Goal: Register for event/course

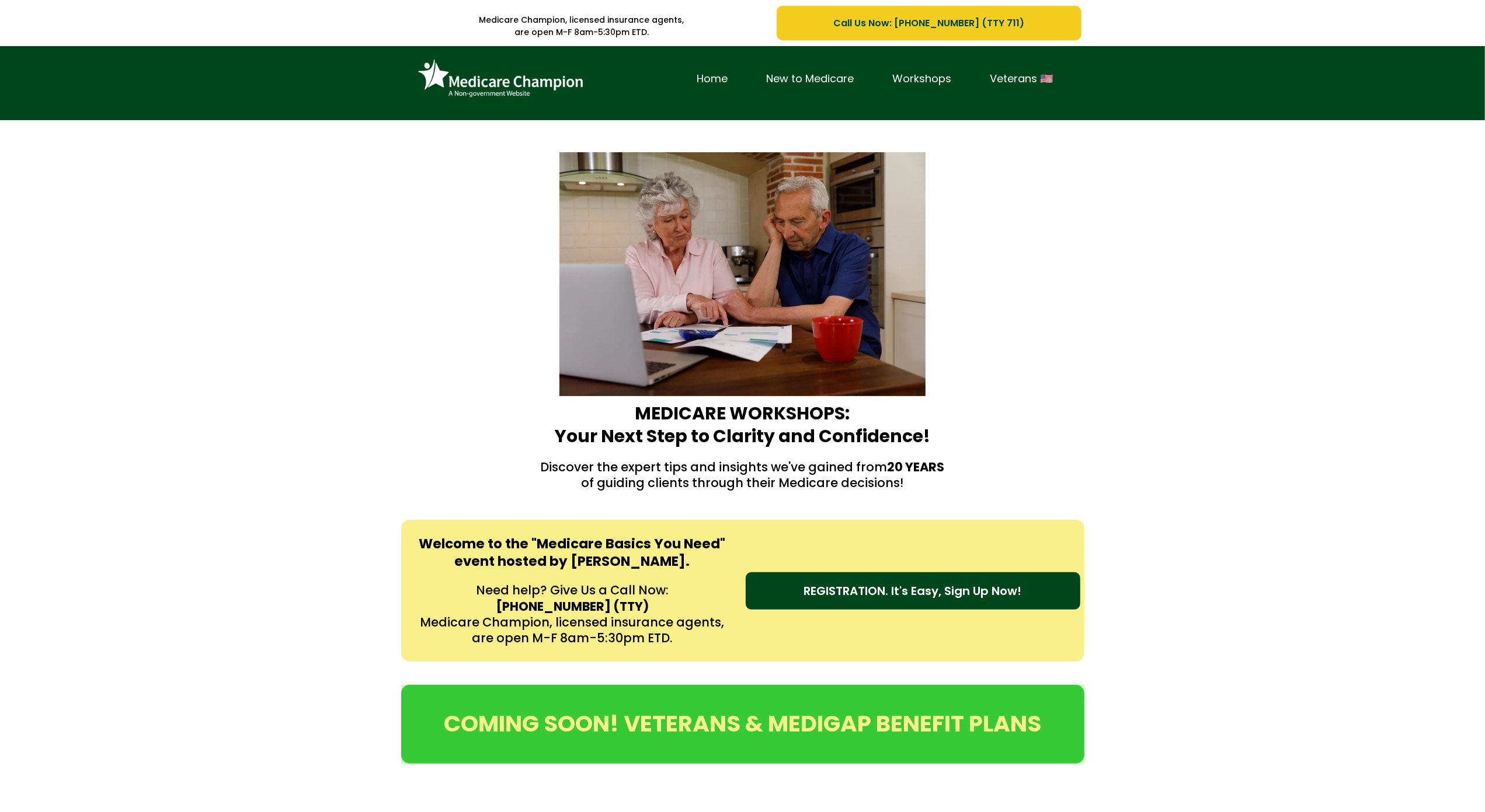
click at [74, 80] on div "Home New to Medicare Workshops Veterans 🇺🇸" at bounding box center [742, 83] width 1485 height 74
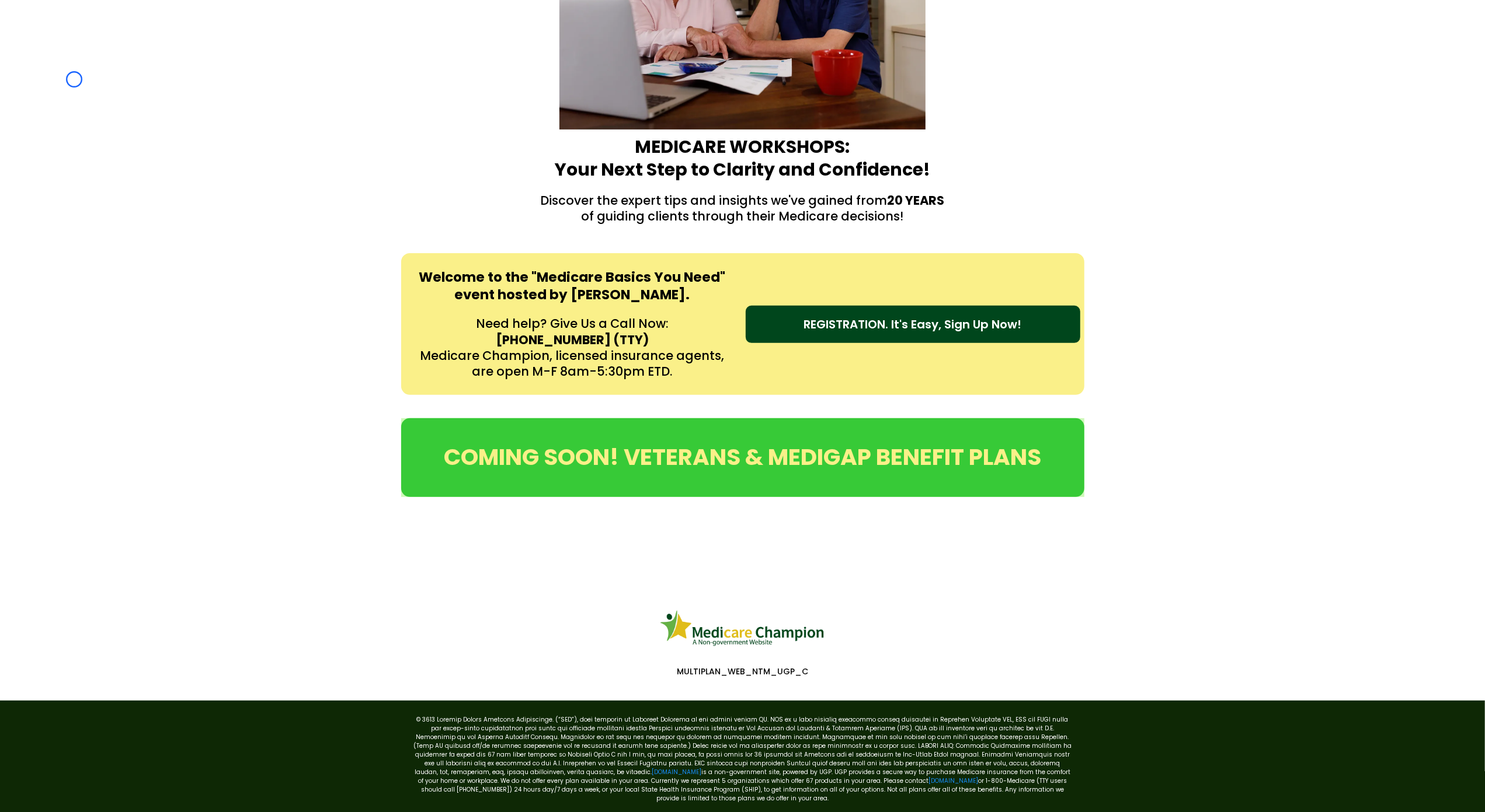
scroll to position [304, 0]
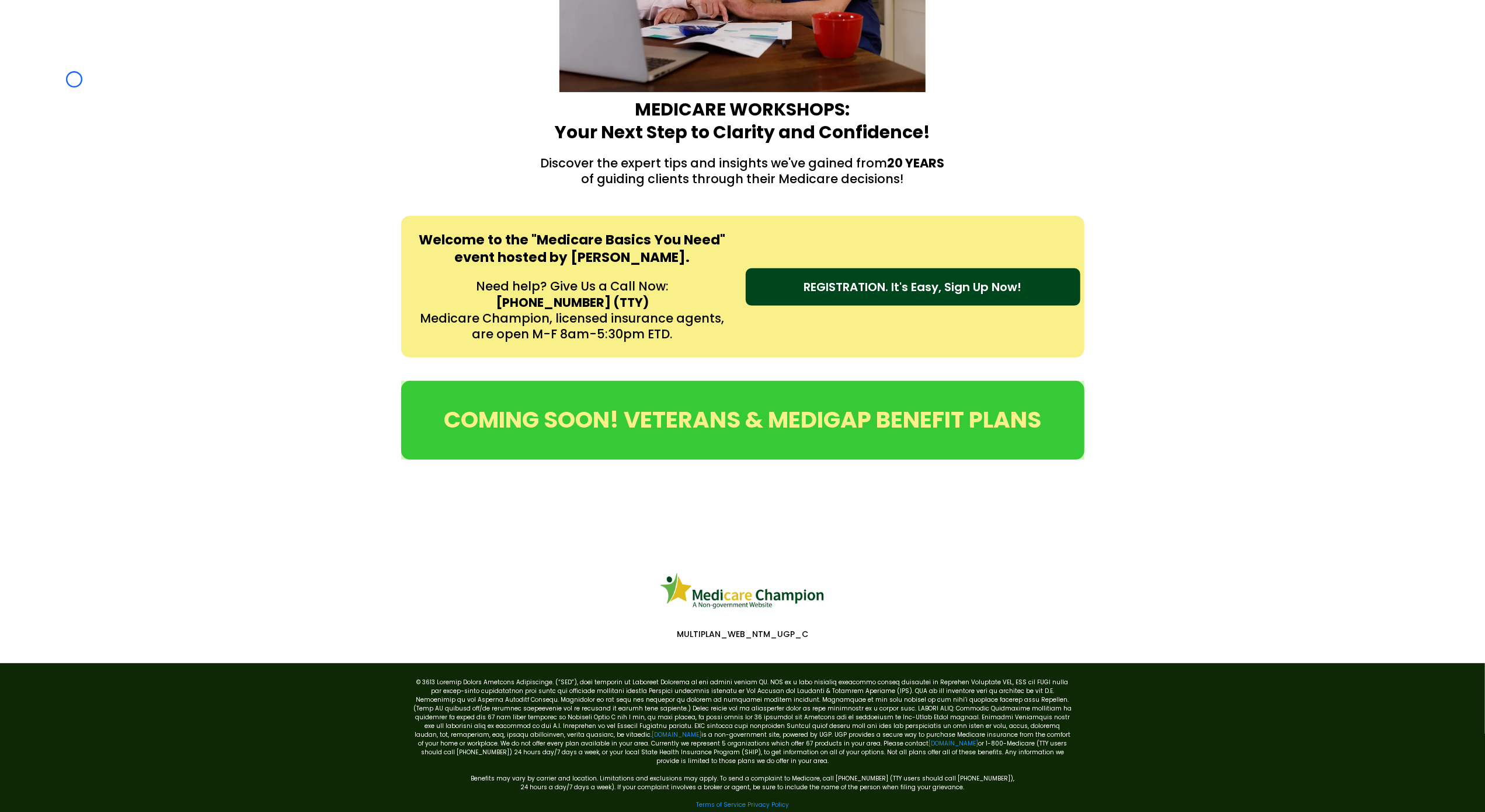
click at [74, 80] on div "MEDICARE WORKSHOPS: Your Next Step to Clarity and Confidence! Discover the expe…" at bounding box center [742, 10] width 1485 height 389
click at [96, 83] on div "MEDICARE WORKSHOPS: Your Next Step to Clarity and Confidence! Discover the expe…" at bounding box center [742, 10] width 1485 height 389
click at [91, 66] on div "MEDICARE WORKSHOPS: Your Next Step to Clarity and Confidence! Discover the expe…" at bounding box center [742, 10] width 1485 height 389
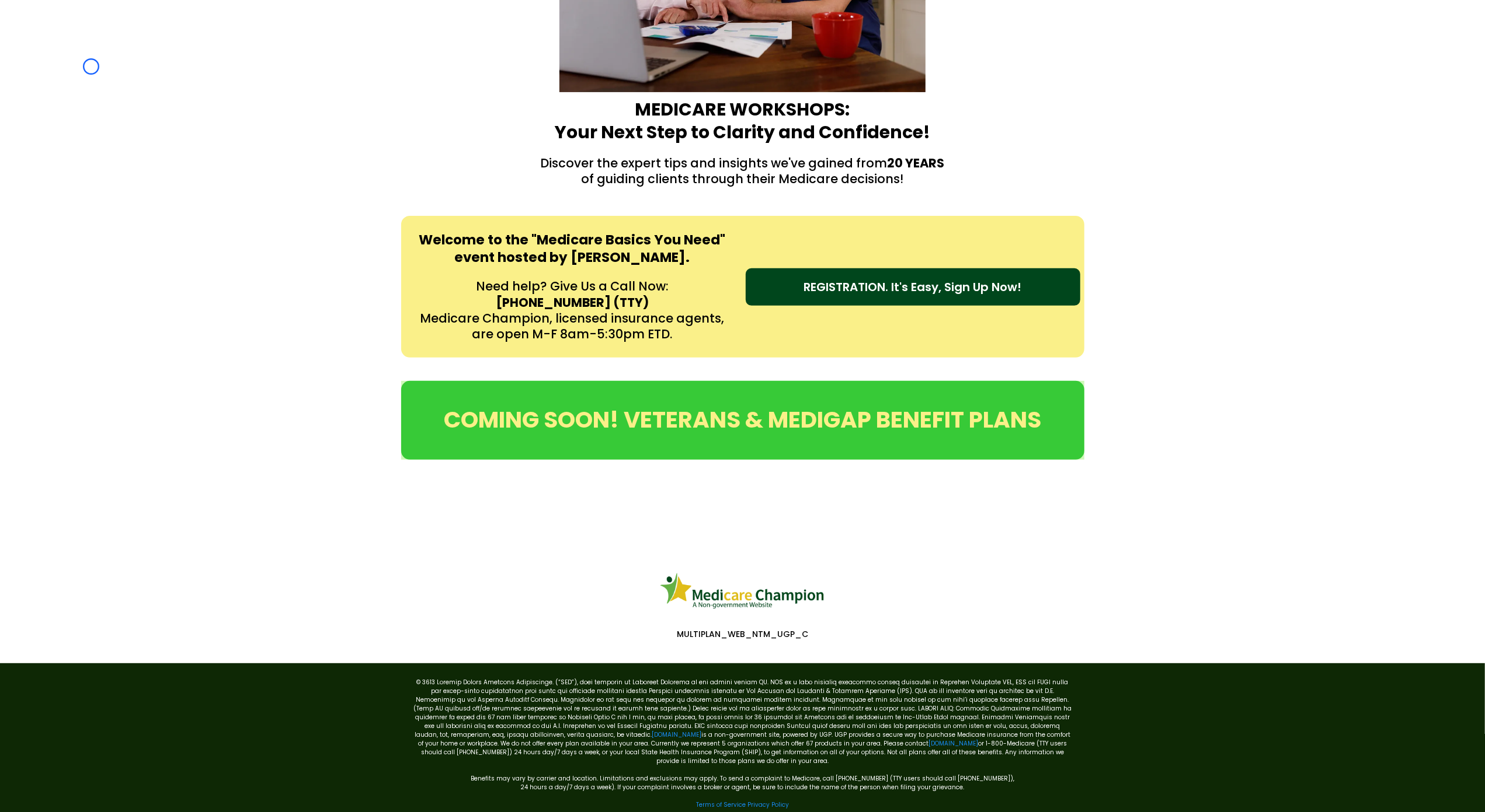
scroll to position [0, 0]
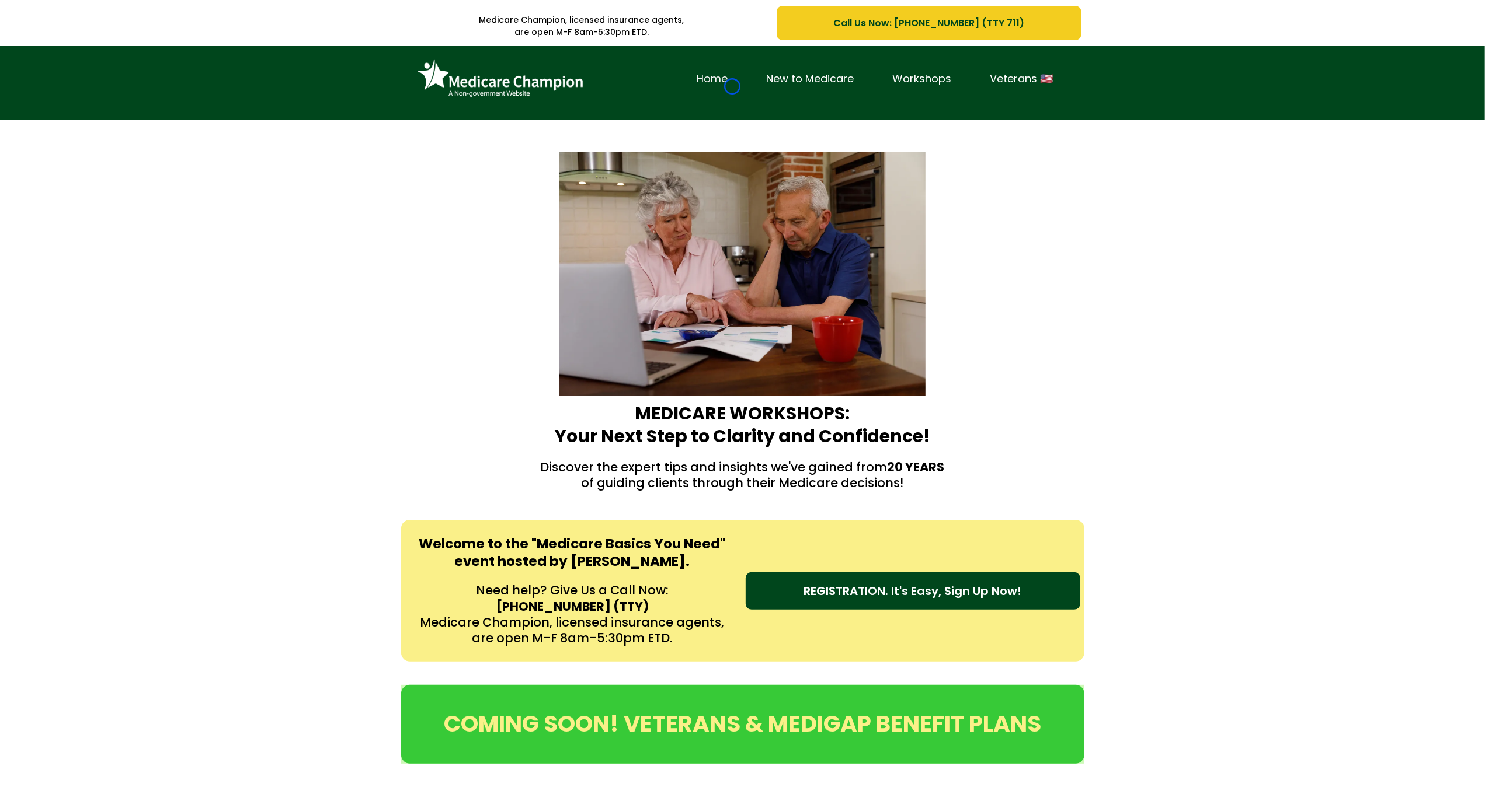
click at [732, 87] on link "Home" at bounding box center [712, 79] width 69 height 18
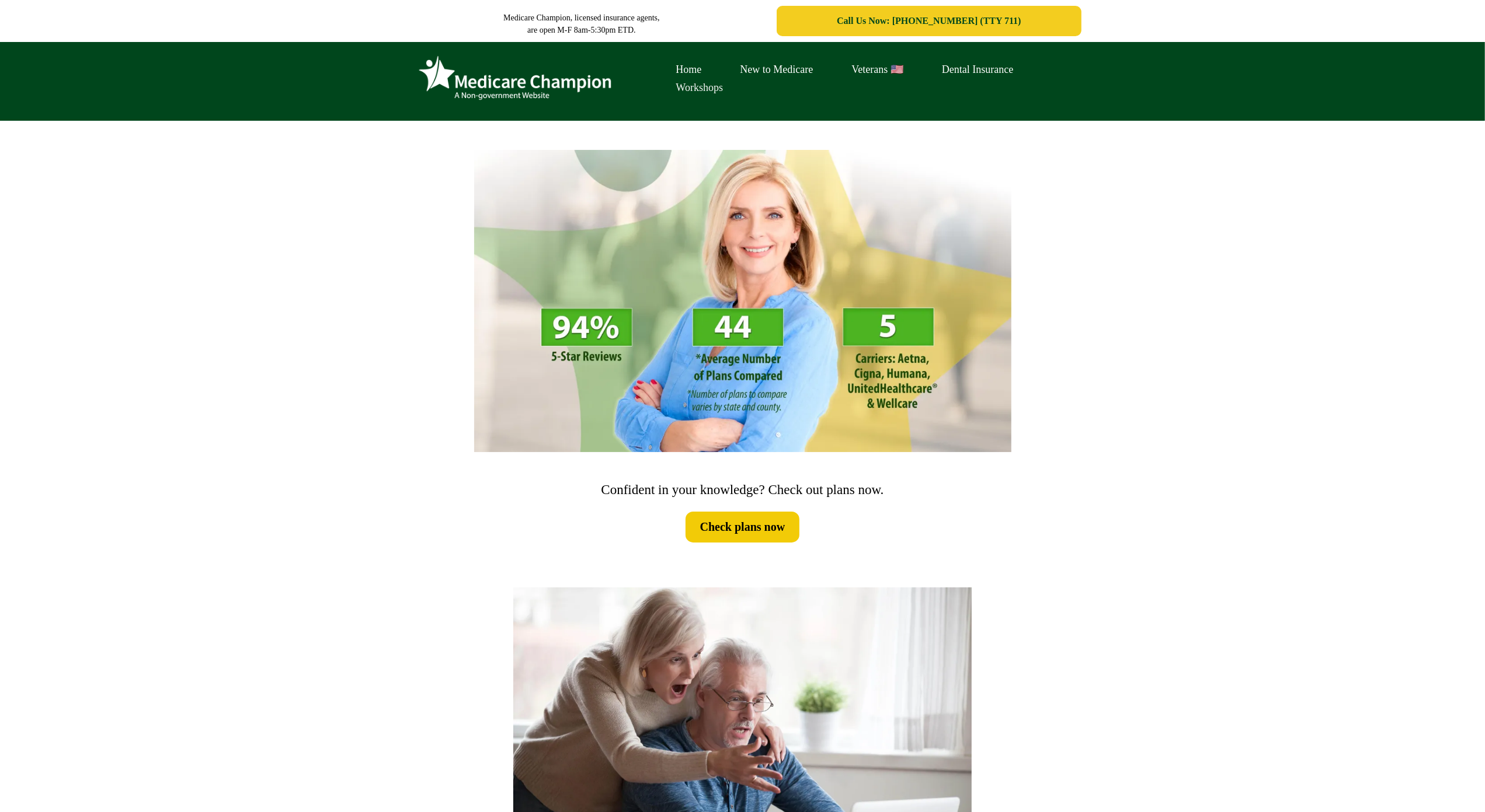
click at [732, 87] on link "Workshops" at bounding box center [699, 88] width 86 height 18
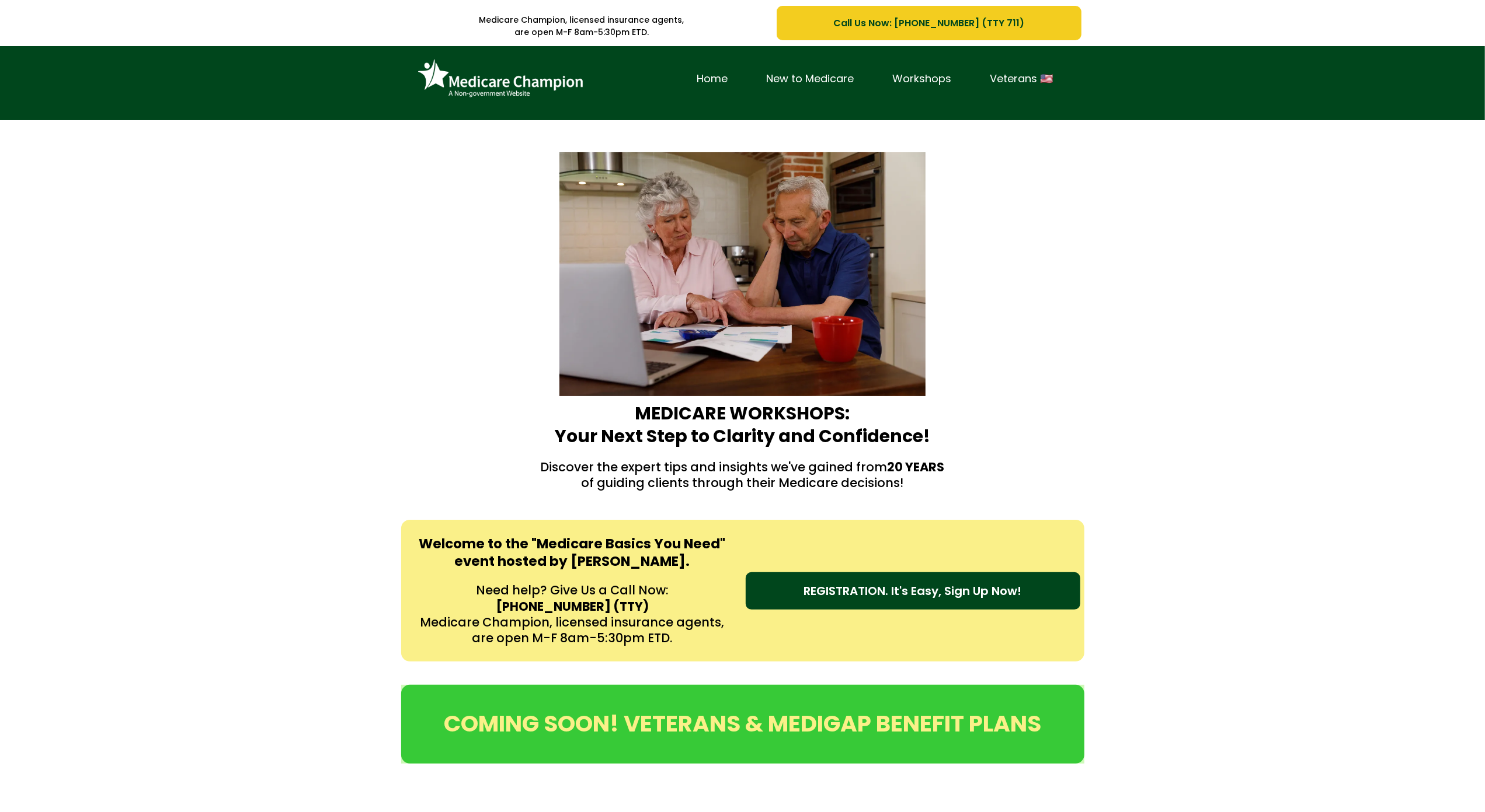
click at [73, 99] on div "Home New to Medicare Workshops Veterans 🇺🇸" at bounding box center [742, 83] width 1485 height 74
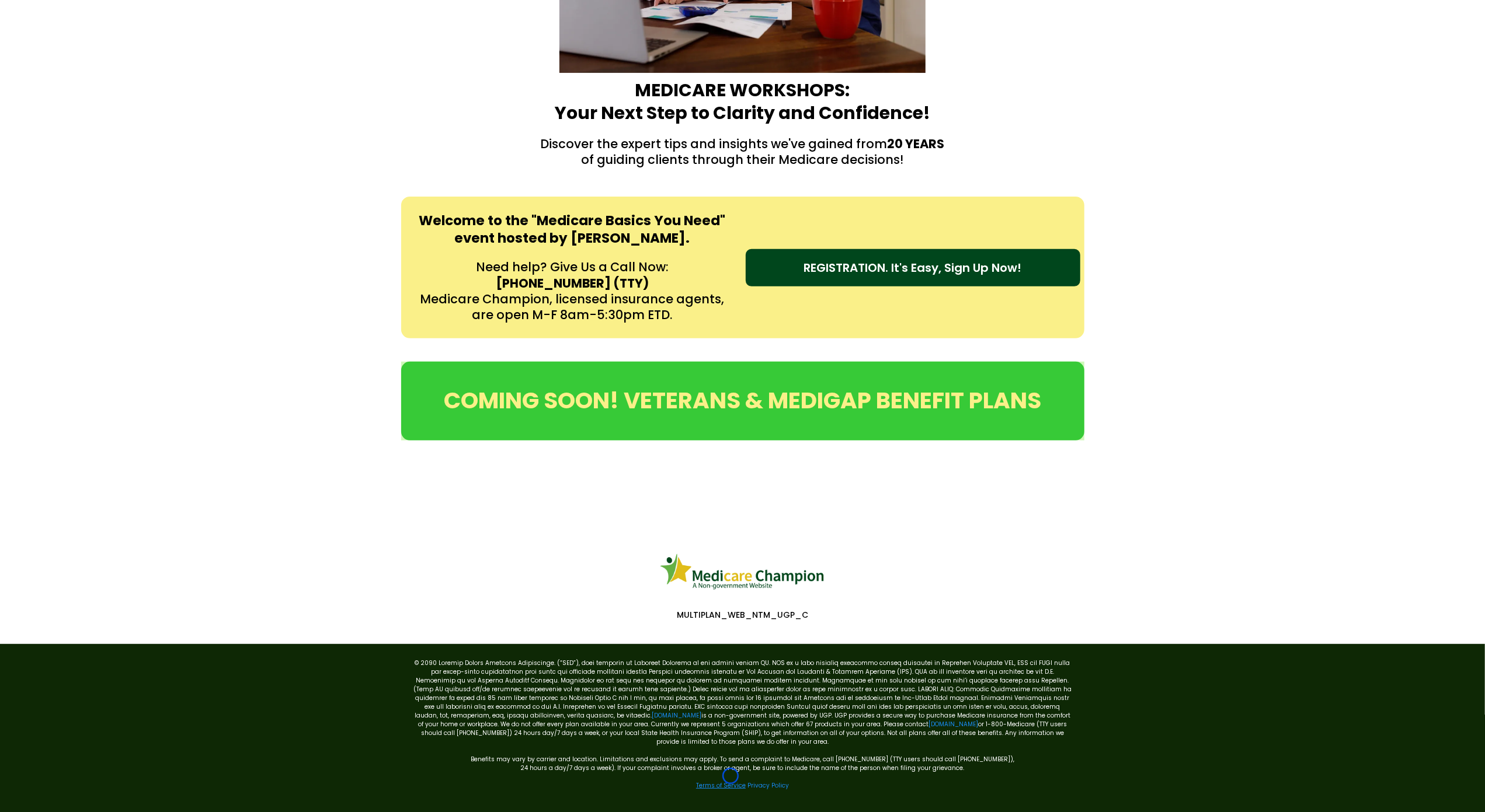
click at [731, 781] on link "Terms of Service" at bounding box center [720, 785] width 50 height 9
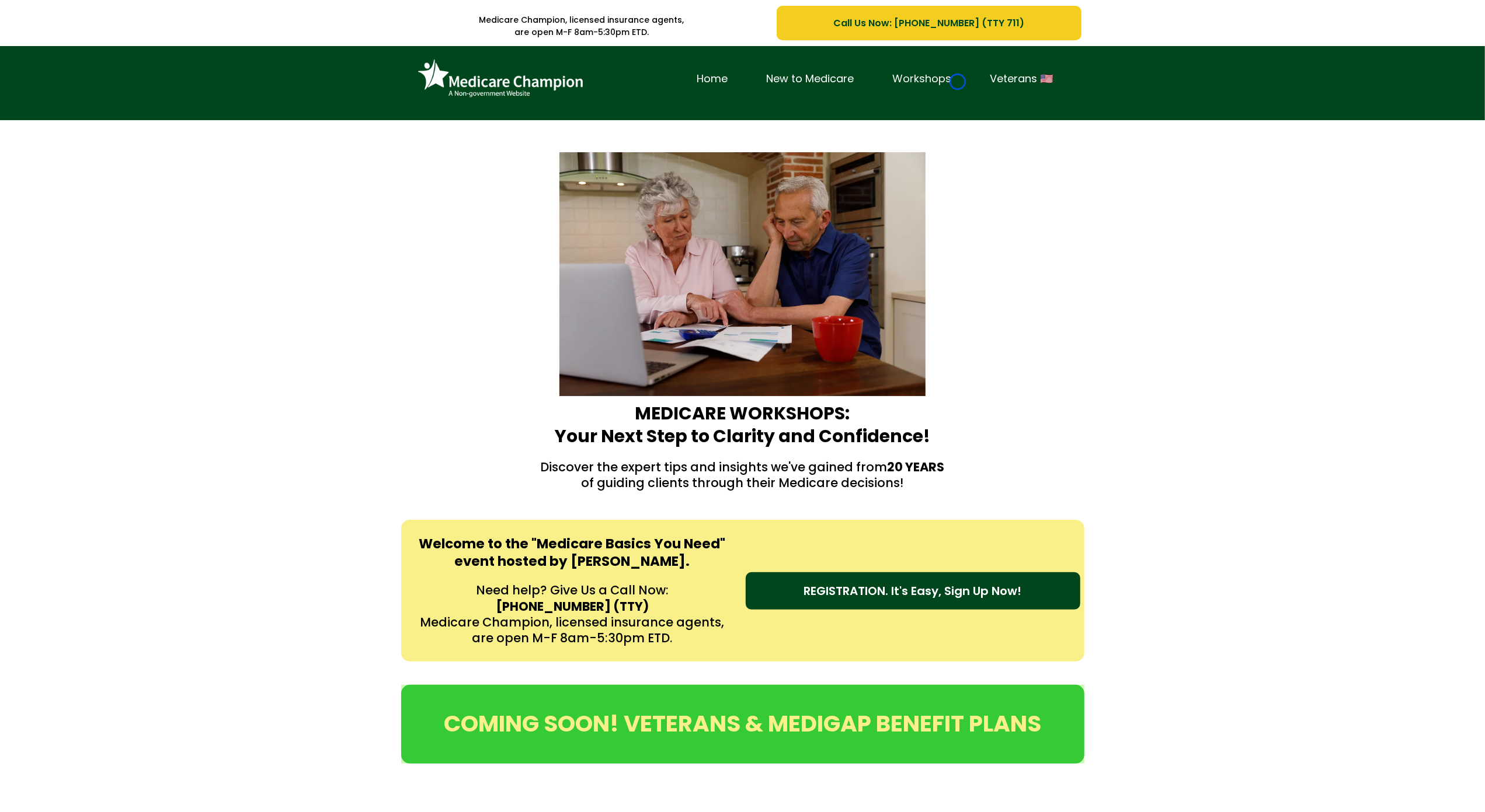
click at [957, 82] on link "Workshops" at bounding box center [921, 79] width 97 height 18
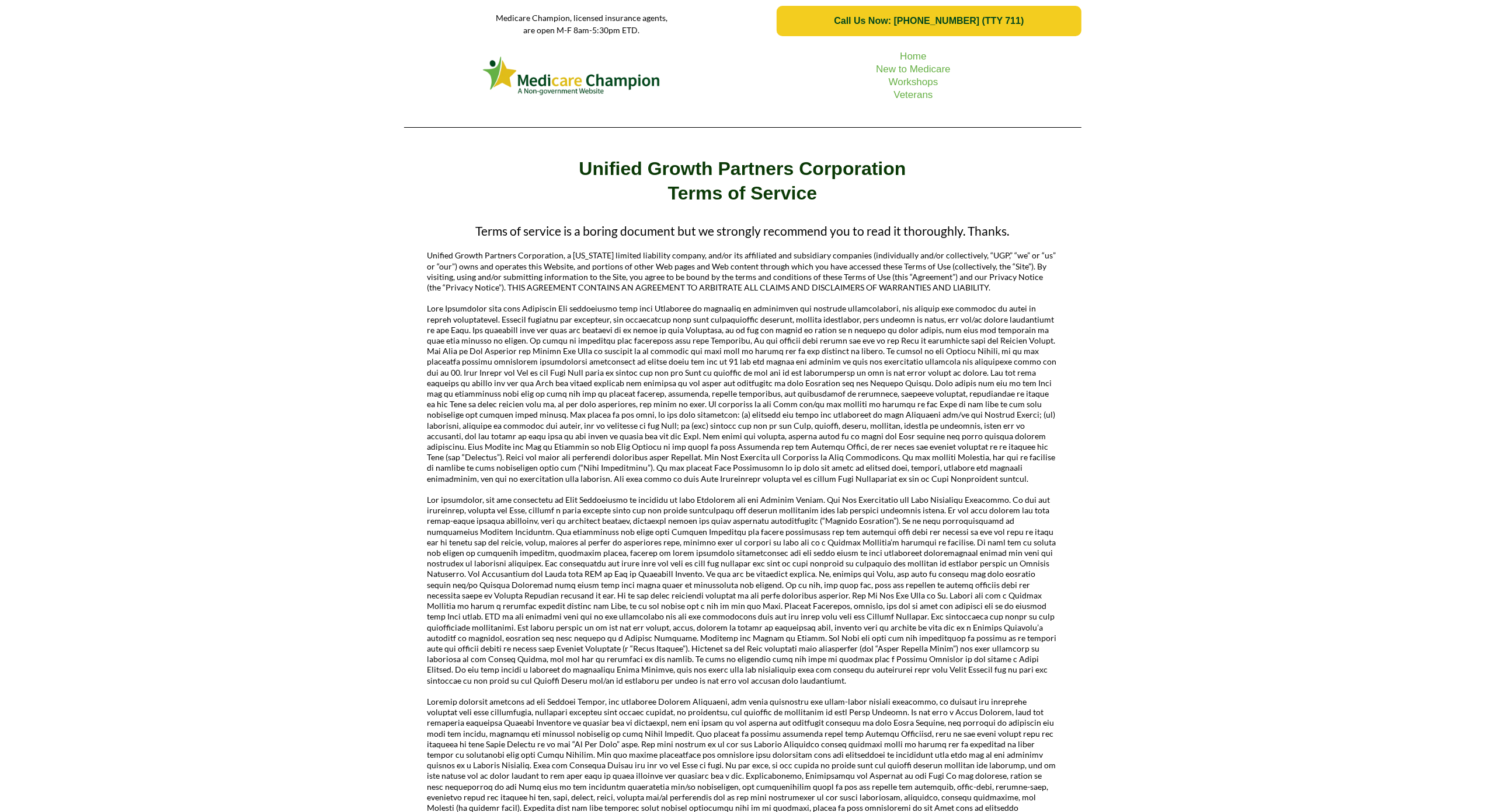
click at [89, 73] on div "Home New to Medicare Workshops Veterans" at bounding box center [742, 89] width 1485 height 94
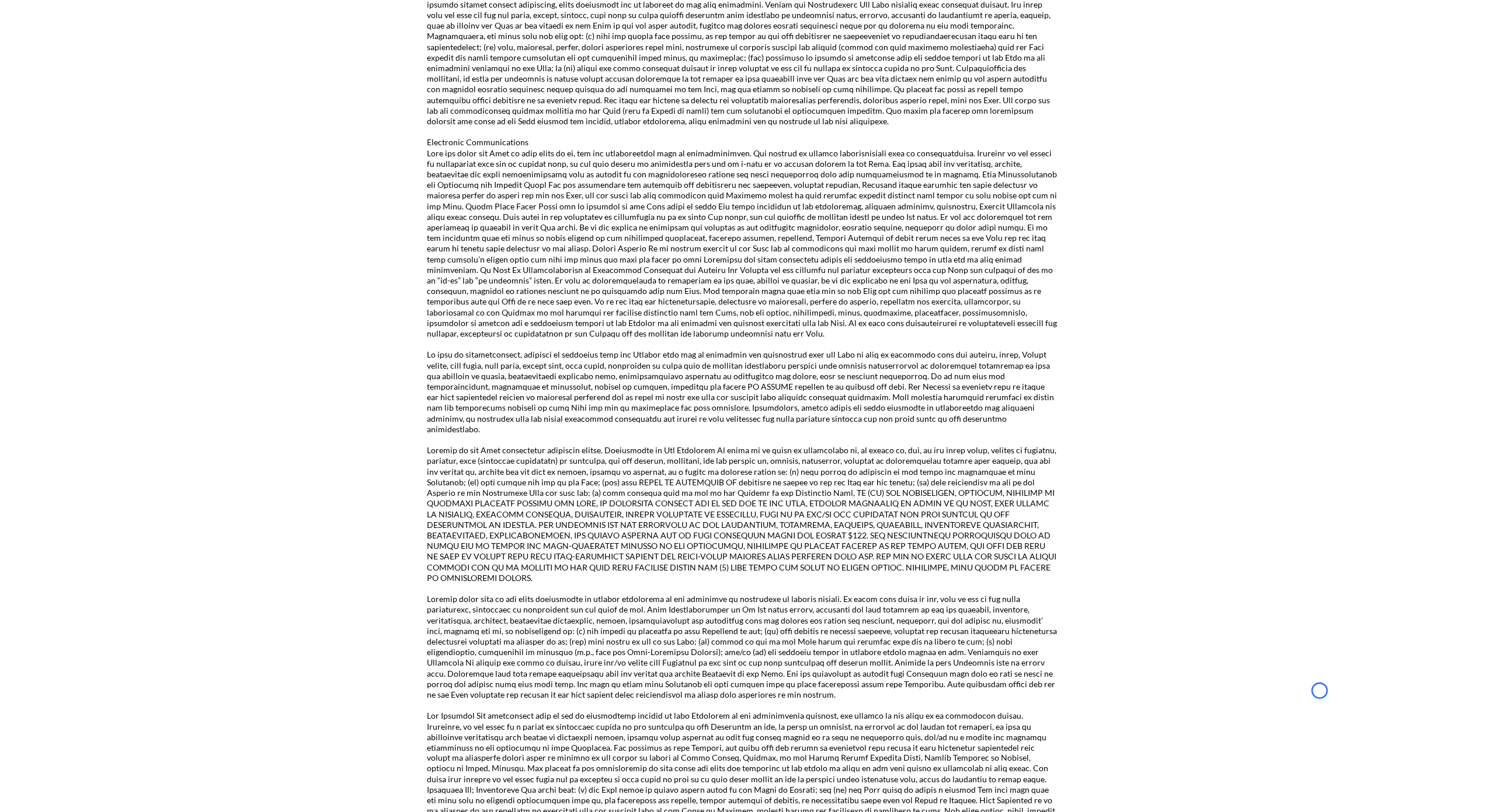
scroll to position [1553, 0]
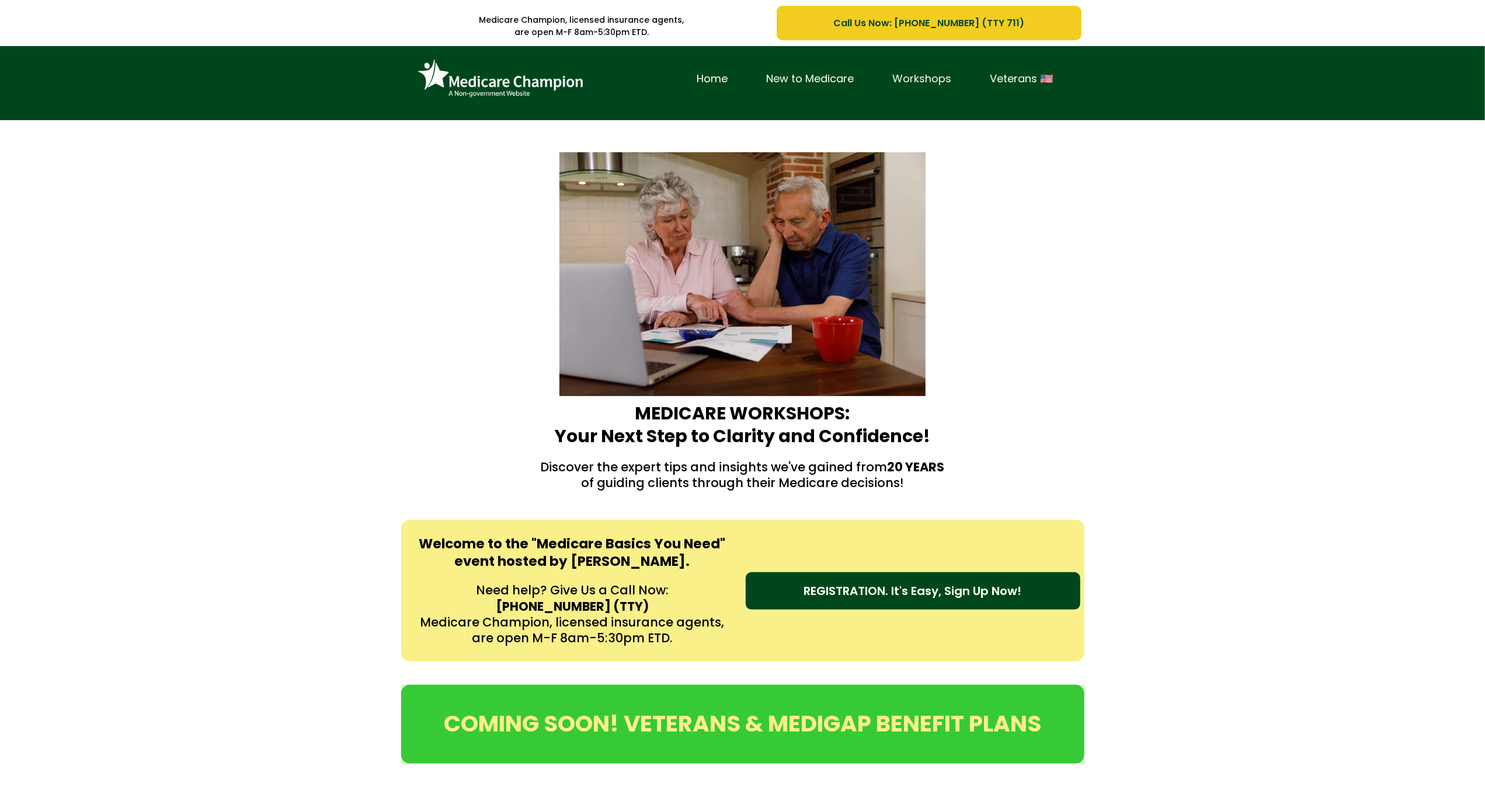
click at [957, 82] on link "Workshops" at bounding box center [921, 79] width 97 height 18
click at [93, 87] on div "Home New to Medicare Workshops Veterans 🇺🇸" at bounding box center [742, 83] width 1485 height 74
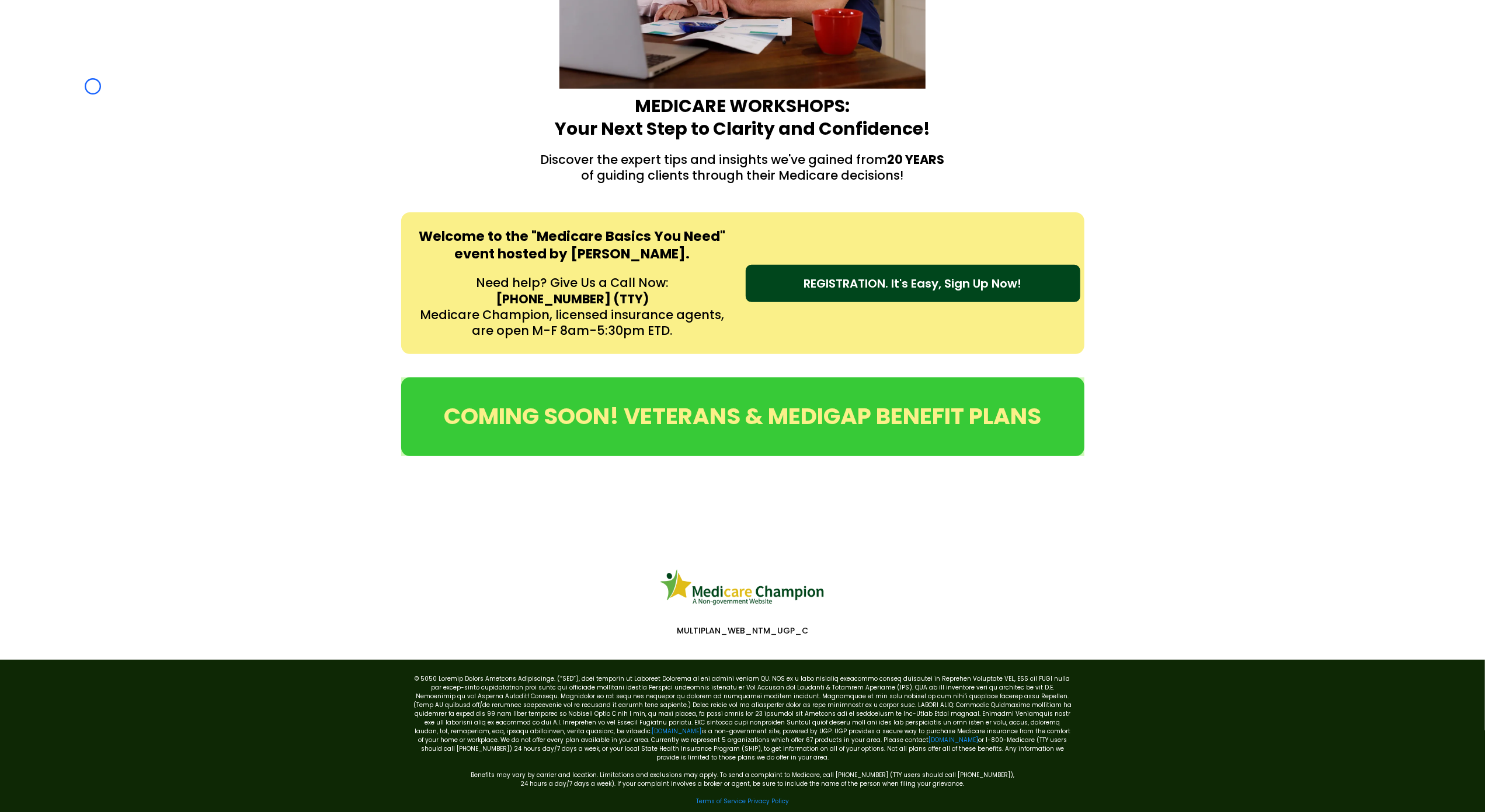
scroll to position [324, 0]
